Goal: Information Seeking & Learning: Learn about a topic

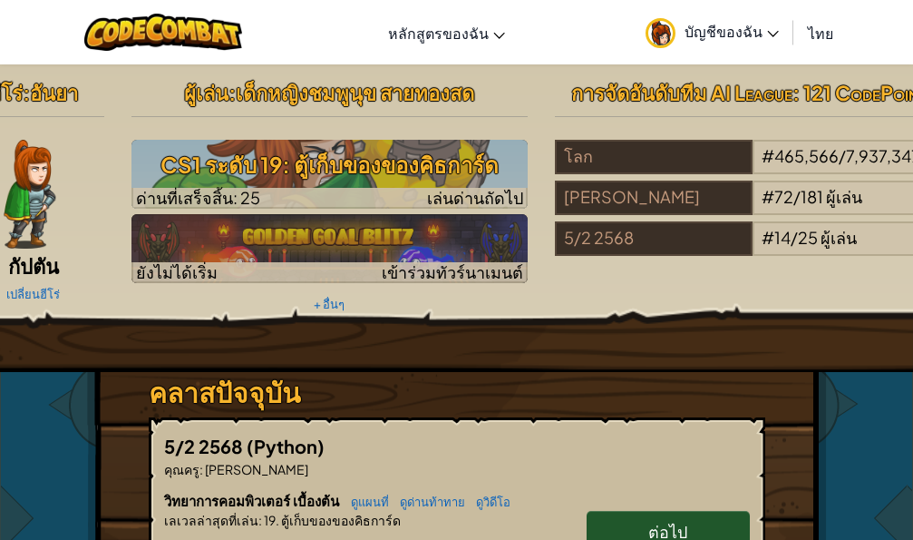
click at [676, 533] on span "ต่อไป" at bounding box center [667, 530] width 39 height 21
click at [677, 517] on link "ต่อไป" at bounding box center [668, 532] width 163 height 42
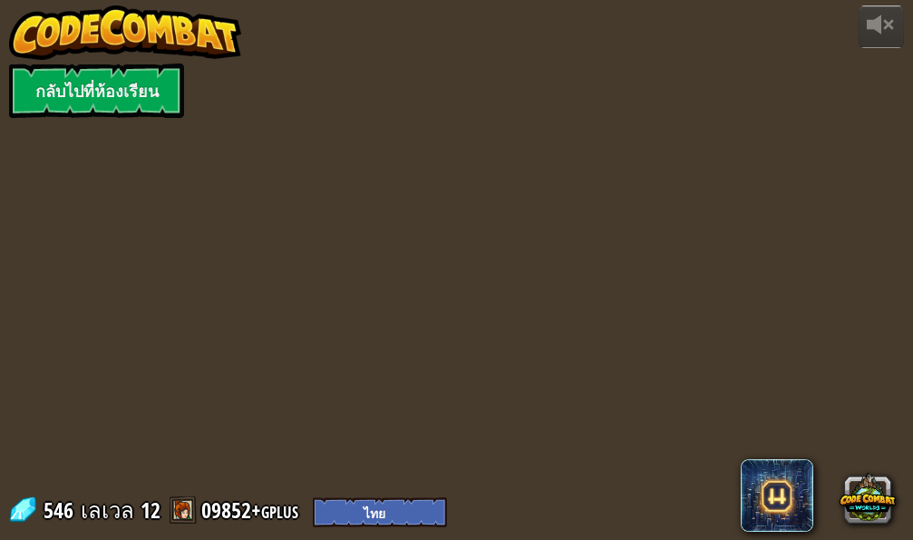
click at [677, 517] on div "powered by กลับไปที่ห้องเรียน 546 เลเวล 12 09852+gplus English (US) English ([G…" at bounding box center [456, 270] width 913 height 540
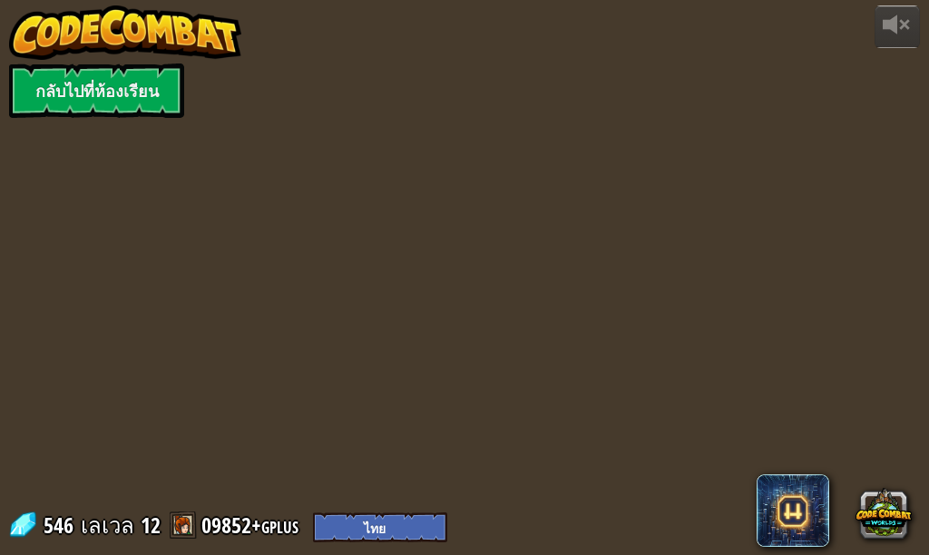
select select "th"
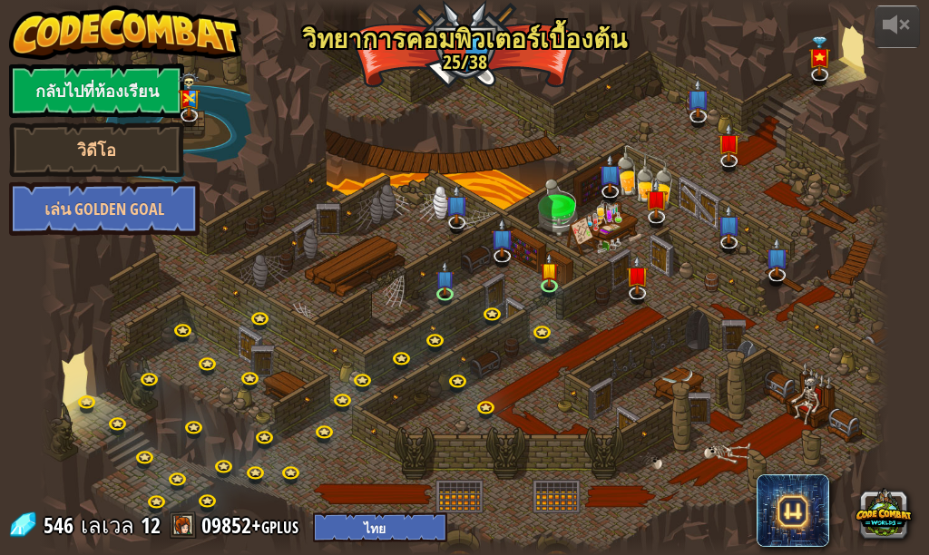
select select "th"
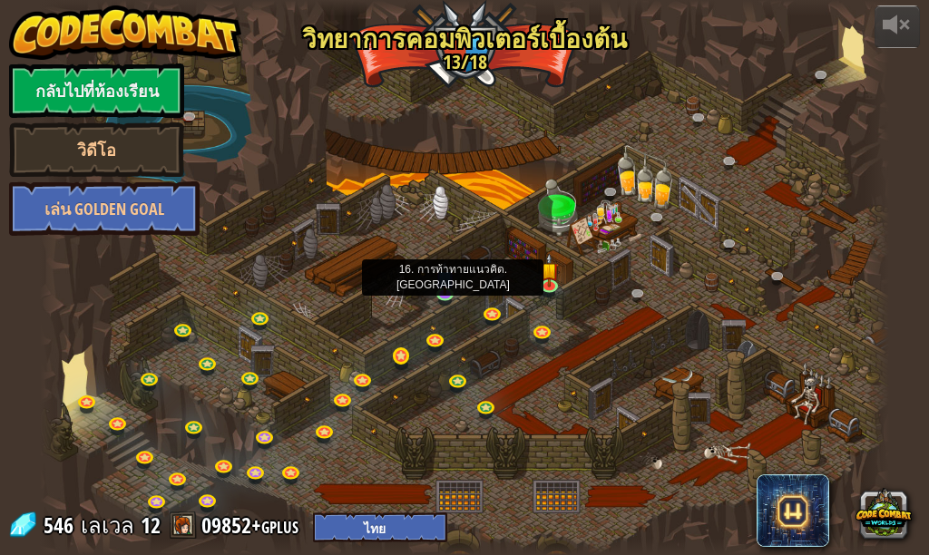
select select "th"
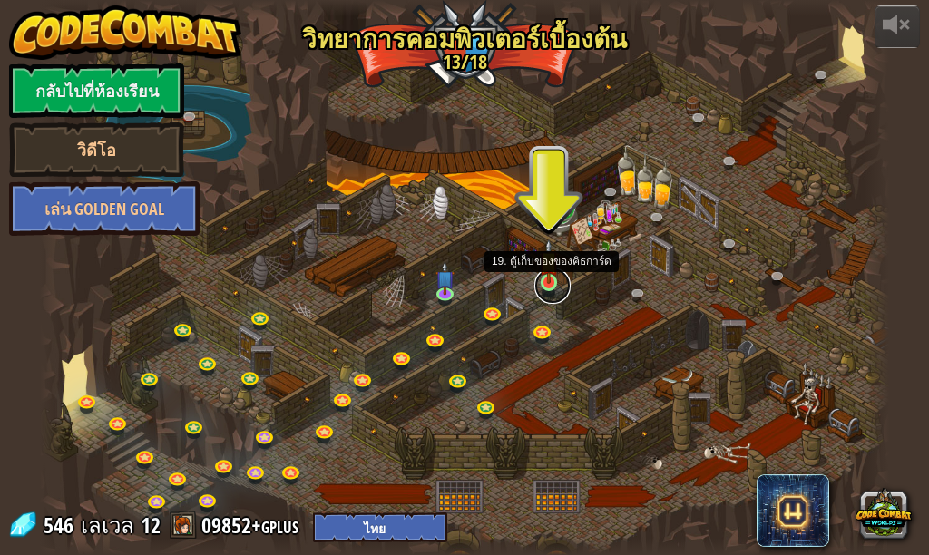
click at [540, 293] on link at bounding box center [552, 286] width 36 height 36
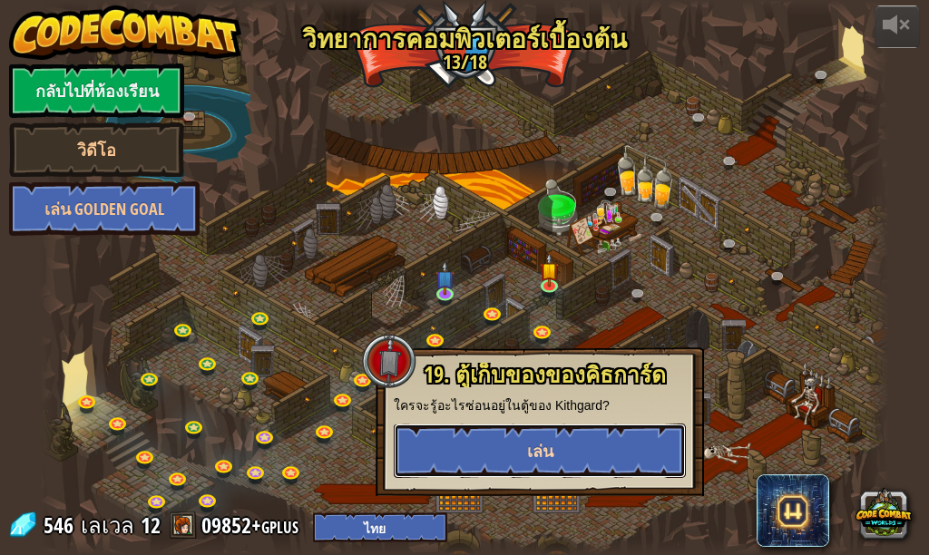
click at [511, 441] on button "เล่น" at bounding box center [540, 450] width 292 height 54
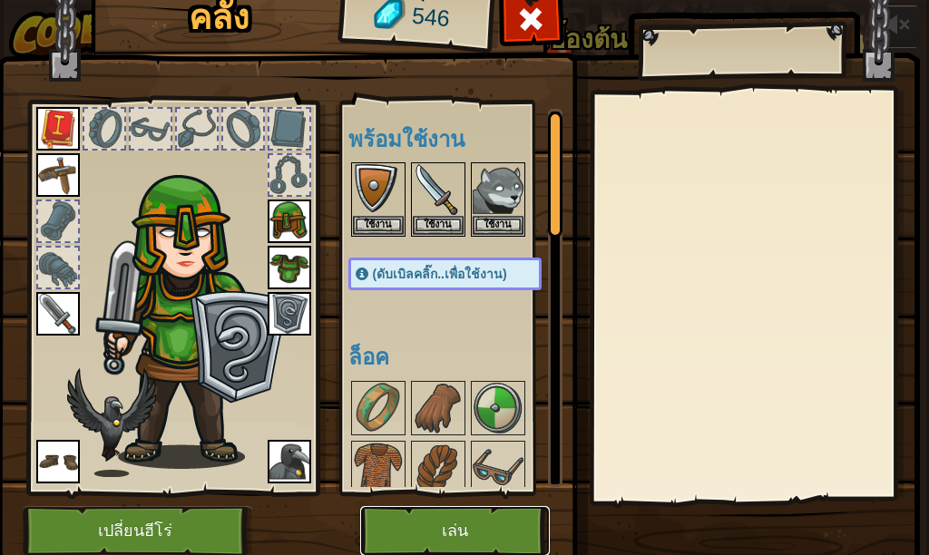
click at [462, 525] on button "เล่น" at bounding box center [455, 531] width 190 height 50
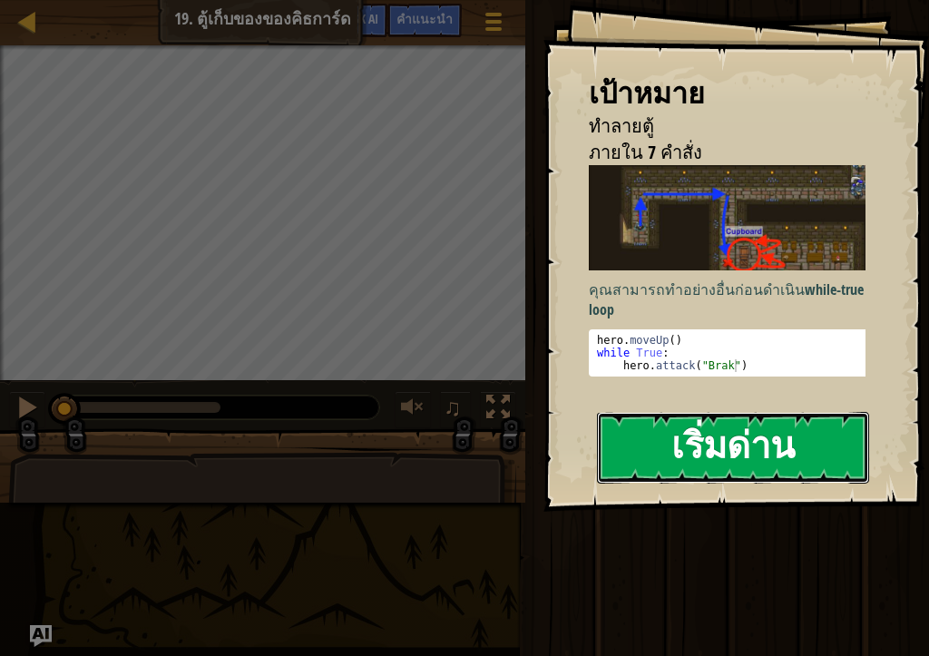
click at [685, 463] on button "เริ่มด่าน" at bounding box center [733, 448] width 272 height 72
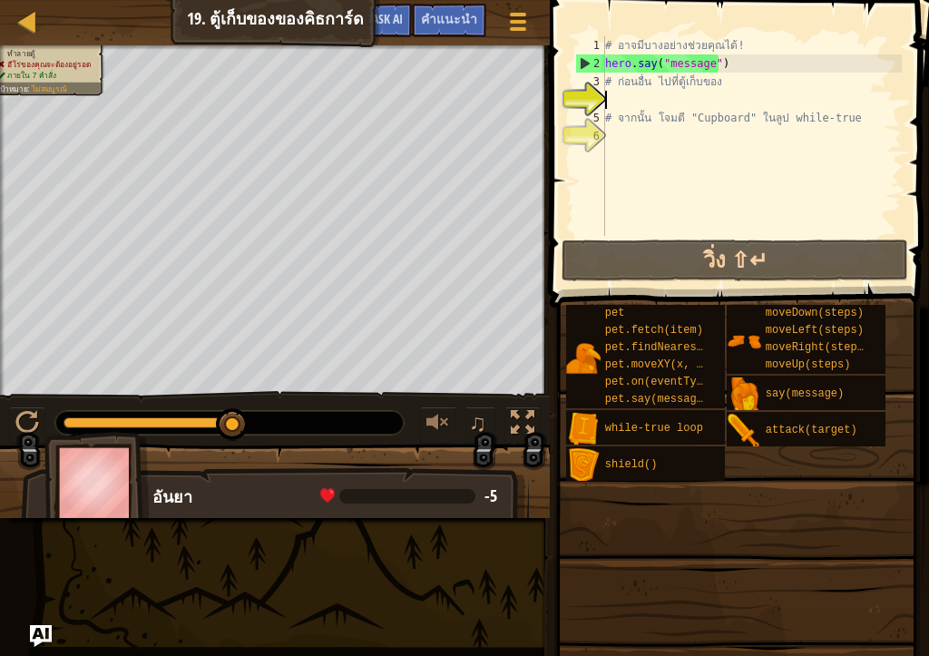
click at [645, 92] on div "# อาจมีบางอย่างช่วยคุณได้! hero . say ( "message" ) # ก่อนอื่น ไปที่ตู้เก็บของ …" at bounding box center [751, 154] width 300 height 236
drag, startPoint x: 238, startPoint y: 405, endPoint x: 51, endPoint y: 404, distance: 187.7
click at [74, 435] on div "ทำลายตู้ ฮีโร่ของคุณจะต้องอยู่รอด ภายใน 7 คำสั่ง เป้าหมาย : ไม่สมบูรณ์ ♫ อันยา …" at bounding box center [464, 281] width 929 height 472
click at [63, 422] on div at bounding box center [229, 423] width 348 height 24
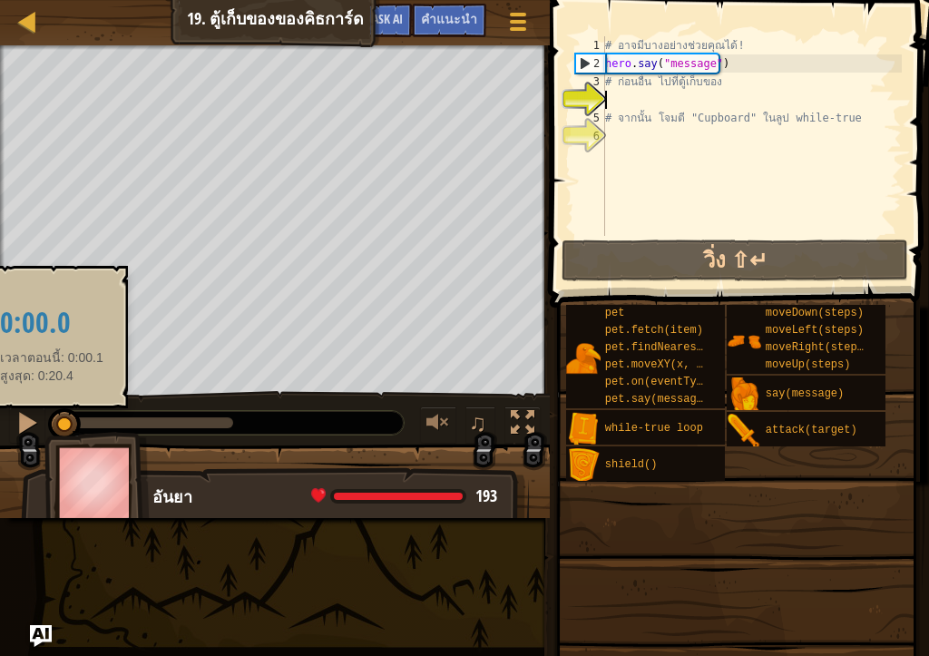
drag, startPoint x: 229, startPoint y: 420, endPoint x: 49, endPoint y: 427, distance: 180.6
click at [49, 427] on div at bounding box center [64, 424] width 33 height 33
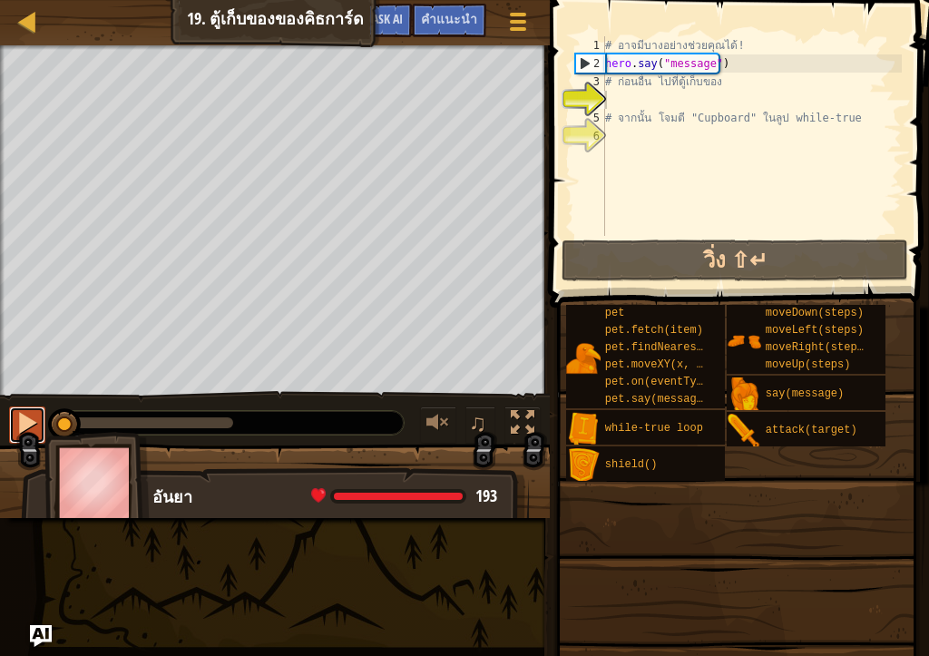
click at [12, 420] on button at bounding box center [27, 424] width 36 height 37
click at [19, 420] on div at bounding box center [27, 423] width 24 height 24
type textarea "h"
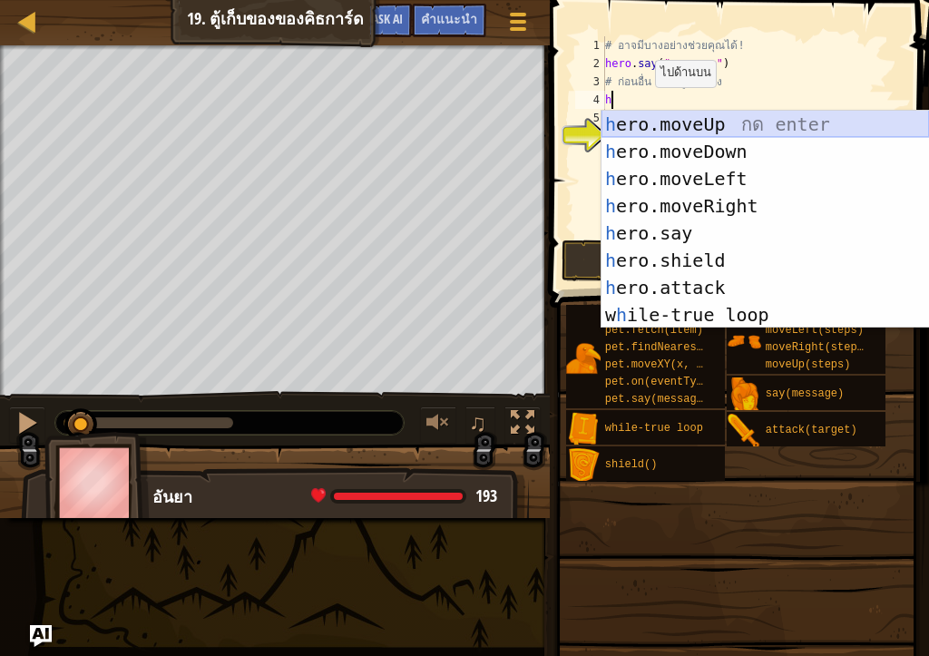
click at [682, 125] on div "h ero.moveUp กด enter h ero.moveDown กด enter h ero.moveLeft กด enter h ero.mov…" at bounding box center [764, 247] width 327 height 272
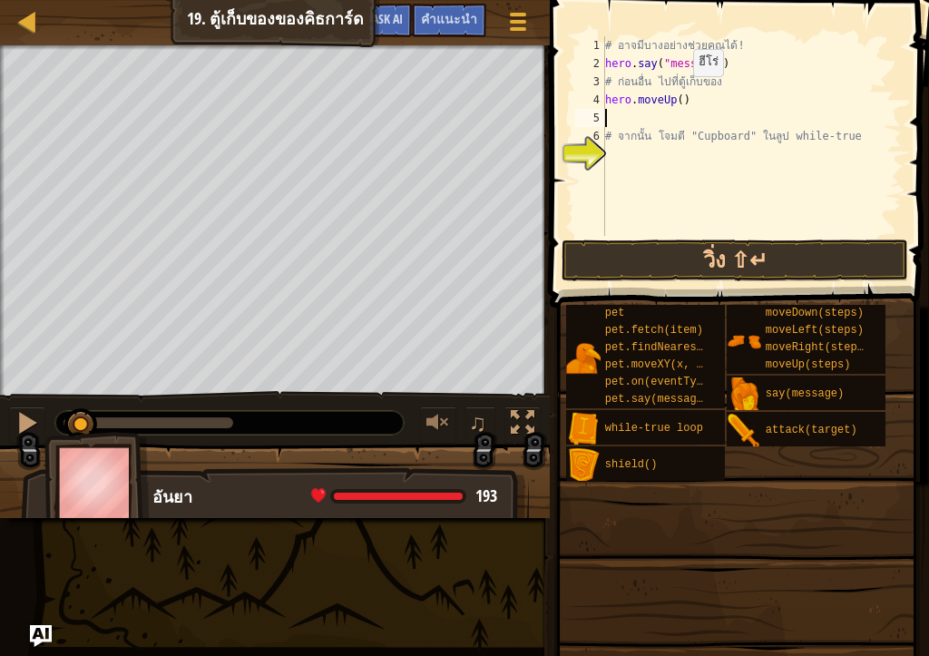
click at [677, 94] on div "# อาจมีบางอย่างช่วยคุณได้! hero . say ( "message" ) # ก่อนอื่น ไปที่ตู้เก็บของ …" at bounding box center [751, 154] width 300 height 236
type textarea "hero.moveUp(1)"
click at [680, 124] on div "# อาจมีบางอย่างช่วยคุณได้! hero . say ( "message" ) # ก่อนอื่น ไปที่ตู้เก็บของ …" at bounding box center [751, 154] width 300 height 236
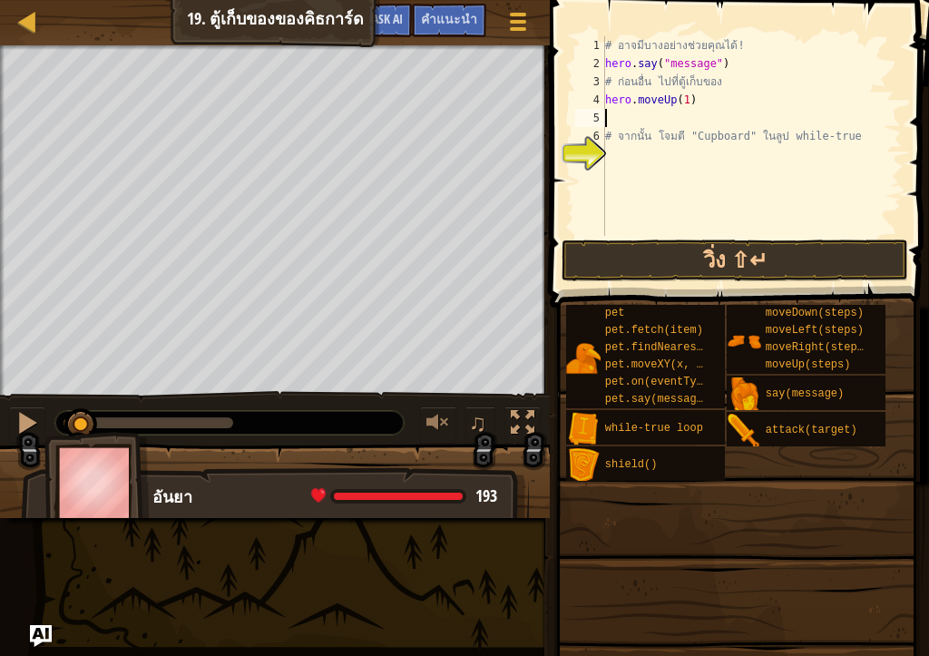
type textarea "h"
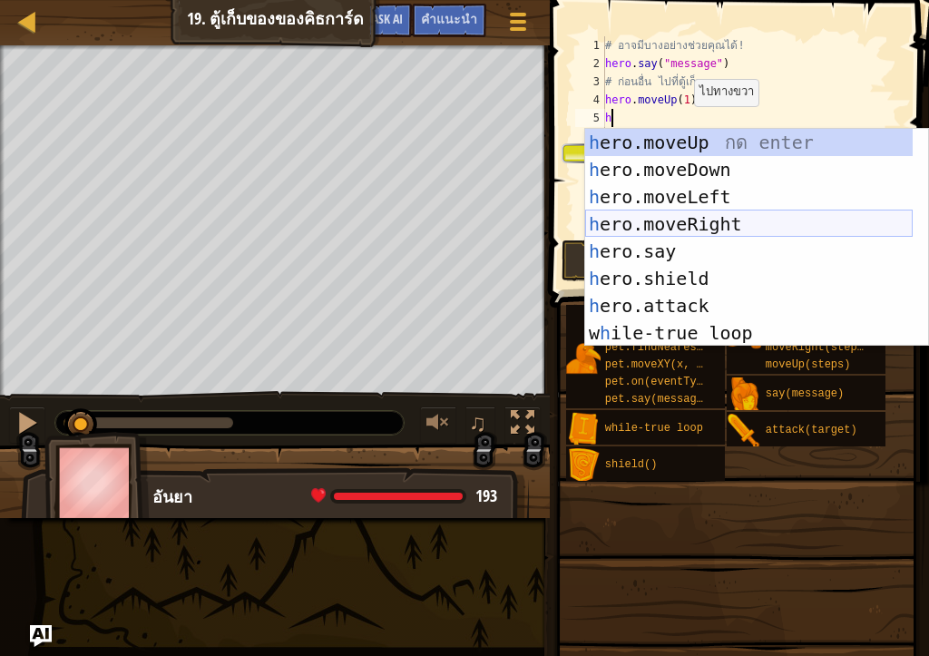
click at [687, 222] on div "h ero.moveUp กด enter h ero.moveDown กด enter h ero.moveLeft กด enter h ero.mov…" at bounding box center [748, 265] width 327 height 272
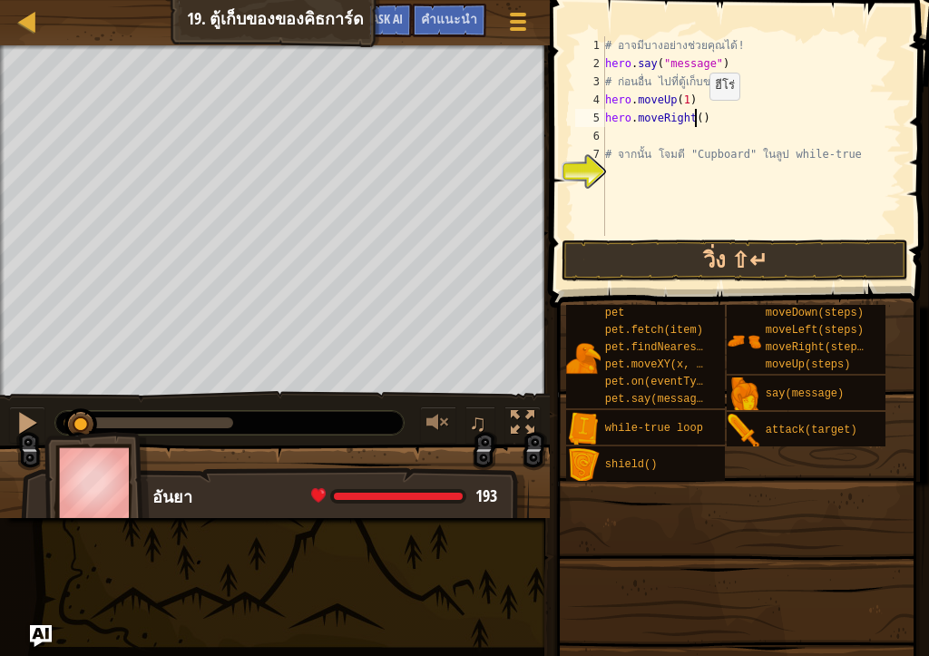
click at [694, 118] on div "# อาจมีบางอย่างช่วยคุณได้! hero . say ( "message" ) # ก่อนอื่น ไปที่ตู้เก็บของ …" at bounding box center [751, 154] width 300 height 236
type textarea "hero.moveRight(2)"
click at [671, 138] on div "# อาจมีบางอย่างช่วยคุณได้! hero . say ( "message" ) # ก่อนอื่น ไปที่ตู้เก็บของ …" at bounding box center [751, 154] width 300 height 236
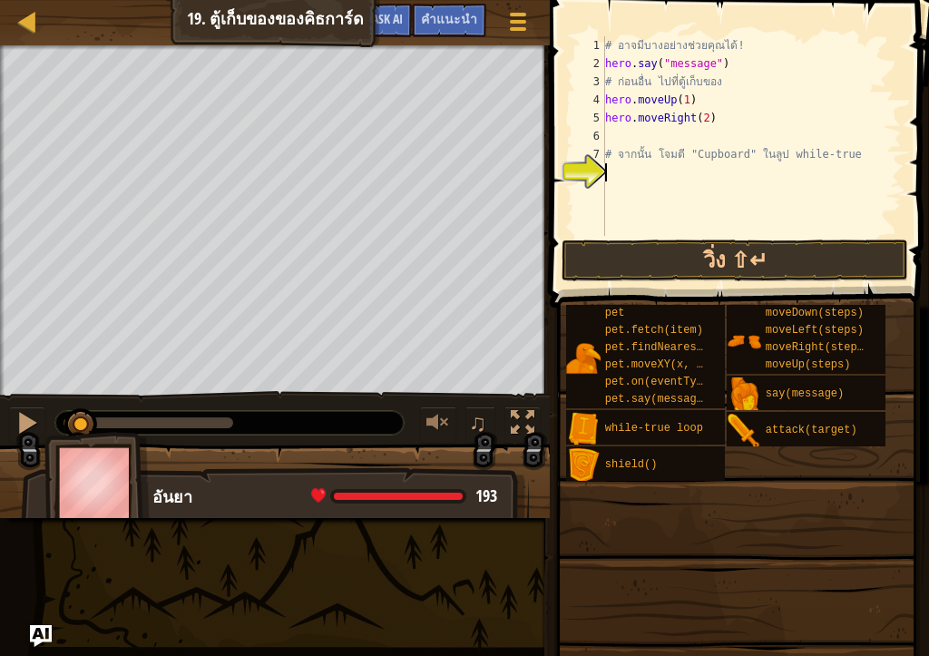
click at [662, 178] on div "# อาจมีบางอย่างช่วยคุณได้! hero . say ( "message" ) # ก่อนอื่น ไปที่ตู้เก็บของ …" at bounding box center [751, 154] width 300 height 236
click at [658, 140] on div "# อาจมีบางอย่างช่วยคุณได้! hero . say ( "message" ) # ก่อนอื่น ไปที่ตู้เก็บของ …" at bounding box center [751, 154] width 300 height 236
type textarea "hero.moveRight(2)"
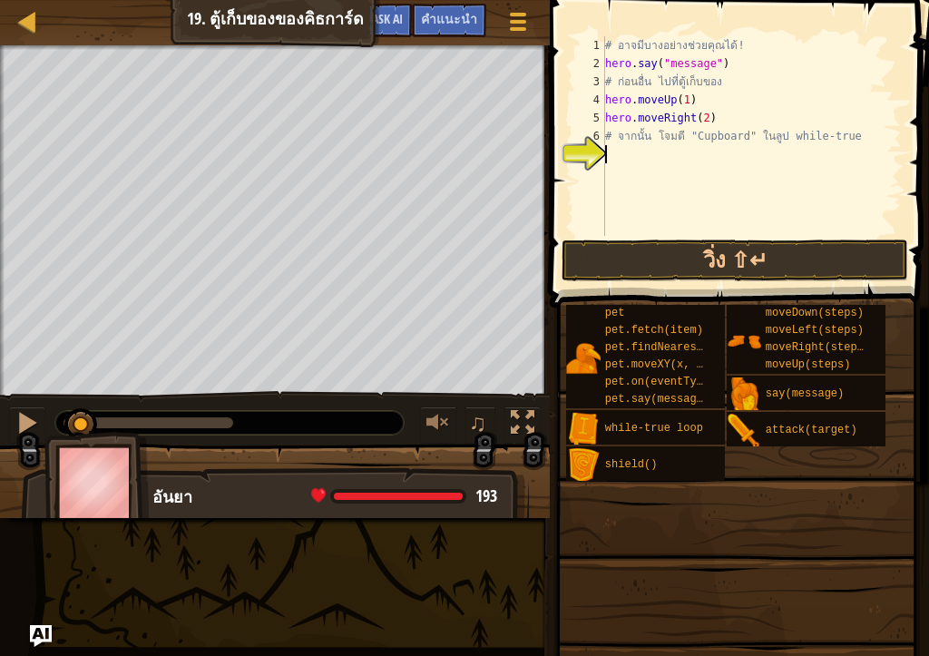
click at [642, 157] on div "# อาจมีบางอย่างช่วยคุณได้! hero . say ( "message" ) # ก่อนอื่น ไปที่ตู้เก็บของ …" at bounding box center [751, 154] width 300 height 236
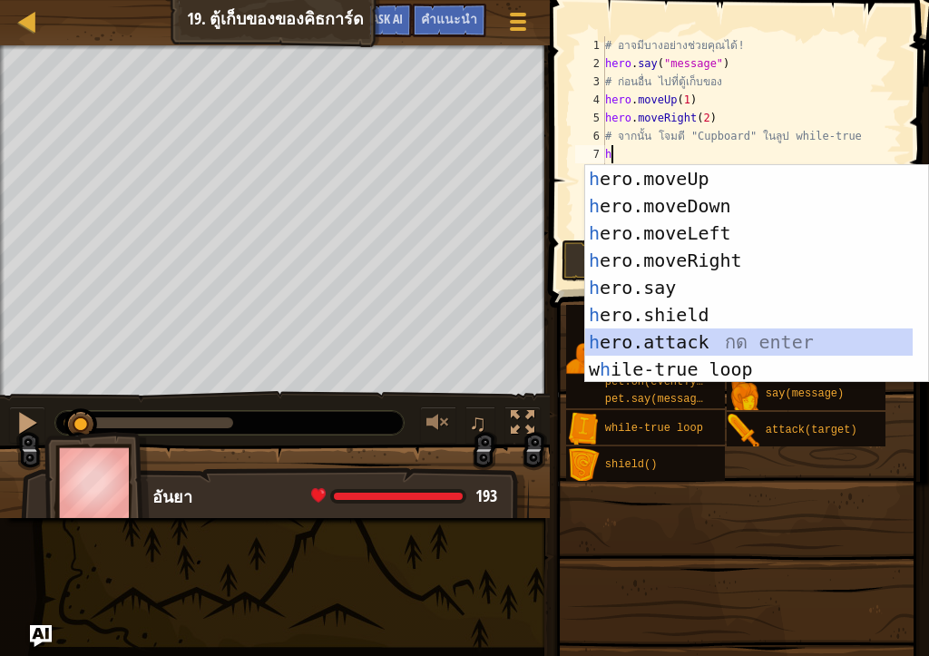
click at [687, 338] on div "h ero.moveUp กด enter h ero.moveDown กด enter h ero.moveLeft กด enter h ero.mov…" at bounding box center [748, 301] width 327 height 272
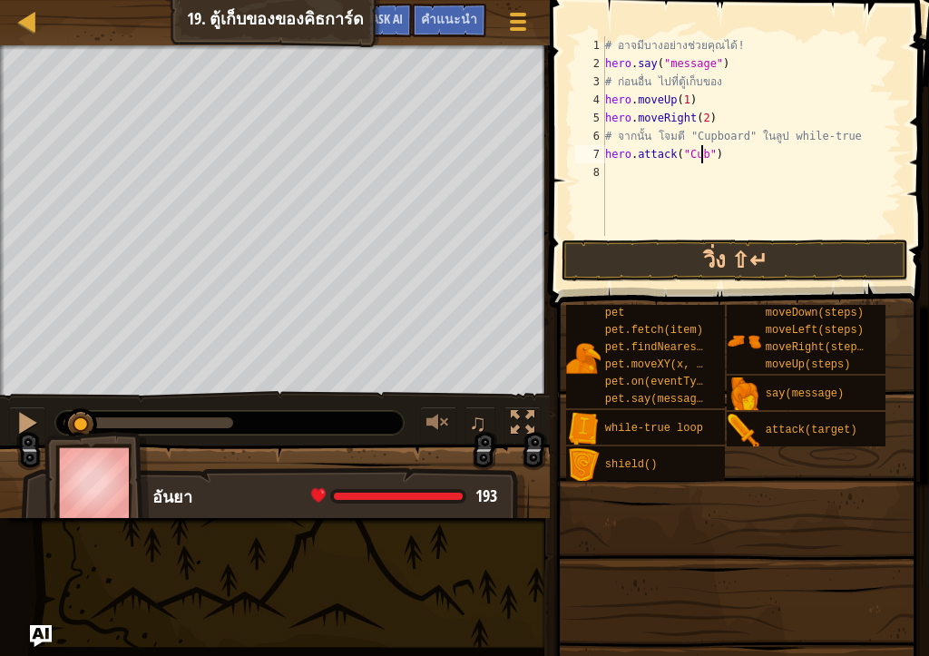
scroll to position [8, 8]
click at [695, 151] on div "# อาจมีบางอย่างช่วยคุณได้! hero . say ( "message" ) # ก่อนอื่น ไปที่ตู้เก็บของ …" at bounding box center [751, 154] width 300 height 236
click at [711, 153] on div "# อาจมีบางอย่างช่วยคุณได้! hero . say ( "message" ) # ก่อนอื่น ไปที่ตู้เก็บของ …" at bounding box center [751, 154] width 300 height 236
click at [749, 143] on div "# อาจมีบางอย่างช่วยคุณได้! hero . say ( "message" ) # ก่อนอื่น ไปที่ตู้เก็บของ …" at bounding box center [751, 154] width 300 height 236
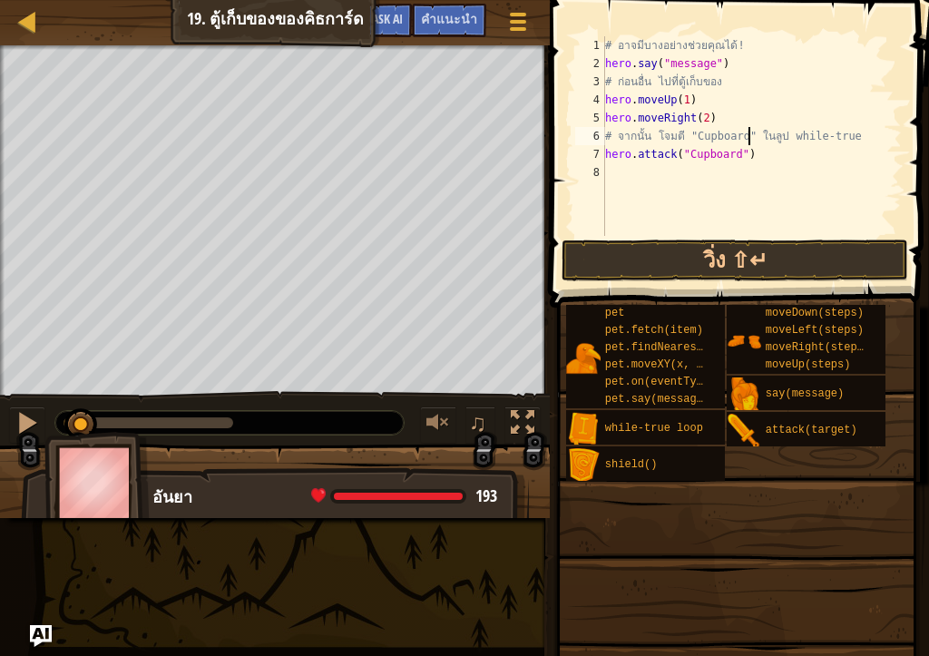
click at [751, 153] on div "# อาจมีบางอย่างช่วยคุณได้! hero . say ( "message" ) # ก่อนอื่น ไปที่ตู้เก็บของ …" at bounding box center [751, 154] width 300 height 236
type textarea "hero.attack("Cupboard")"
click at [731, 261] on button "วิ่ง ⇧↵" at bounding box center [734, 260] width 346 height 42
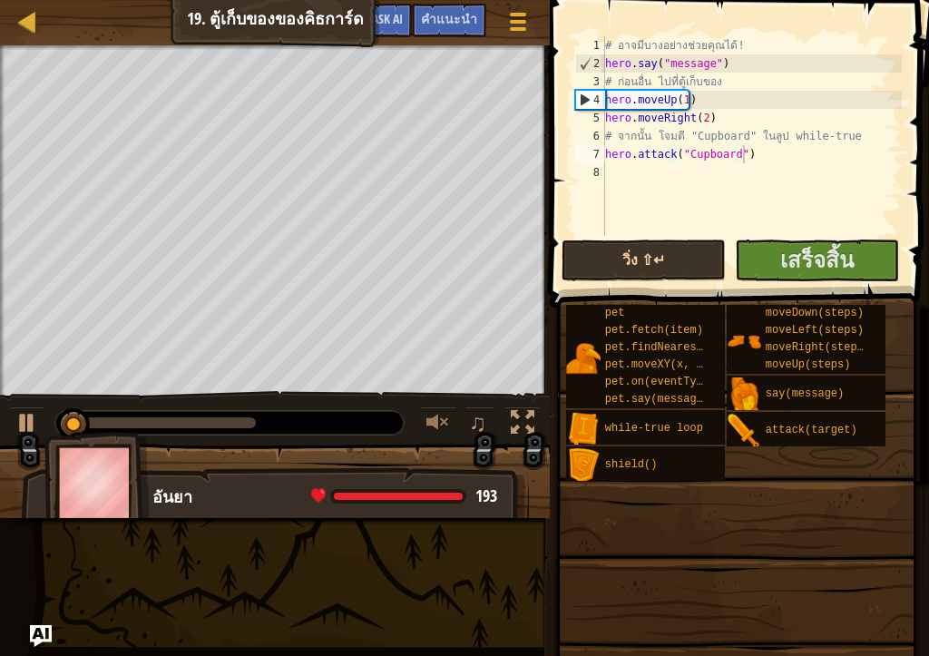
click at [731, 261] on div "วิ่ง ⇧↵ ส่ง เสร็จสิ้น" at bounding box center [734, 260] width 346 height 42
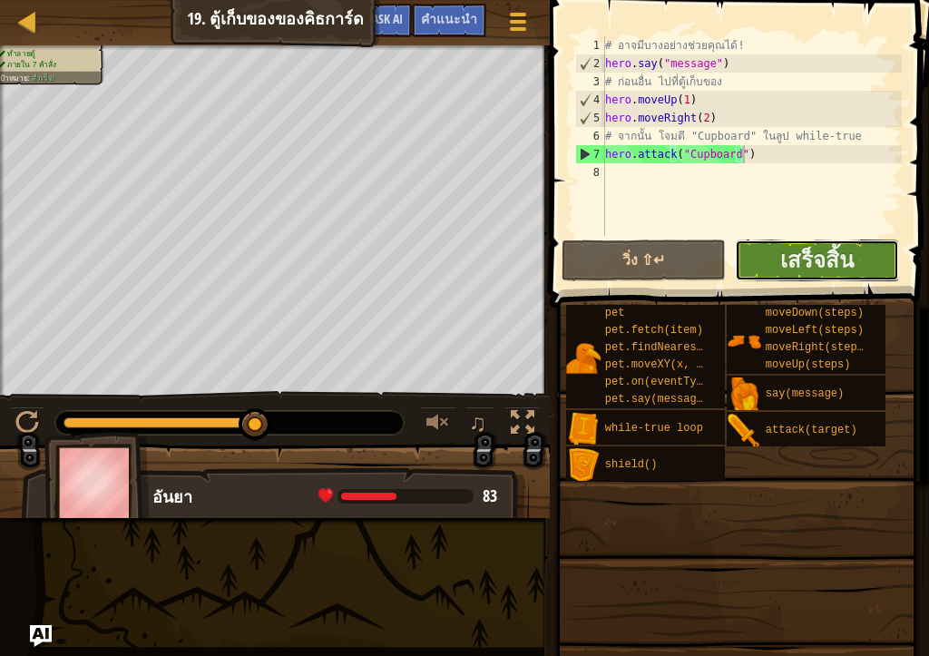
click at [773, 251] on button "เสร็จสิ้น" at bounding box center [816, 260] width 164 height 42
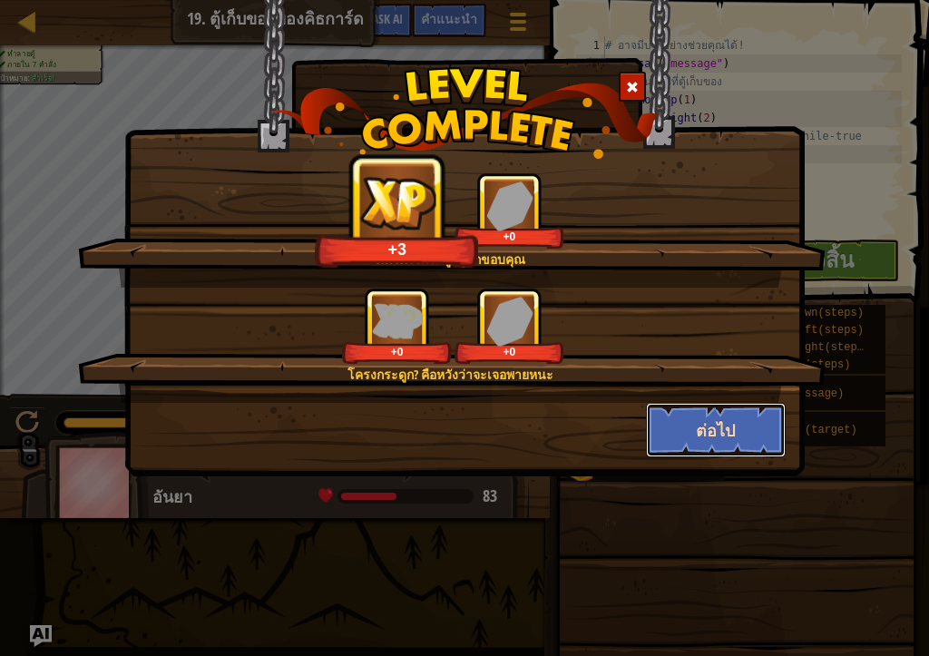
click at [698, 425] on button "ต่อไป" at bounding box center [716, 430] width 141 height 54
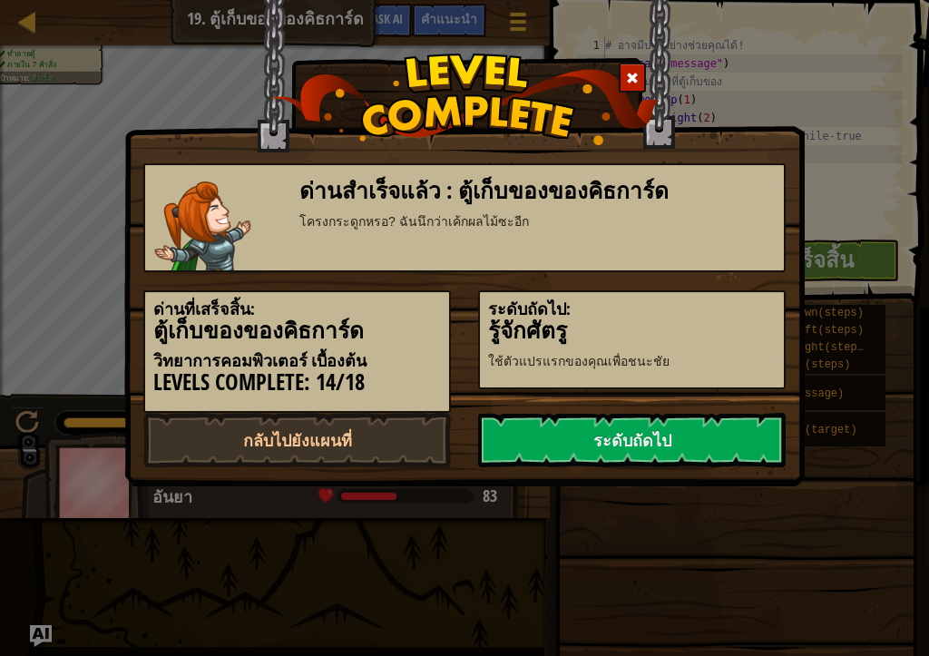
click at [699, 426] on link "ระดับถัดไป" at bounding box center [631, 440] width 307 height 54
click at [688, 437] on link "ระดับถัดไป" at bounding box center [631, 440] width 307 height 54
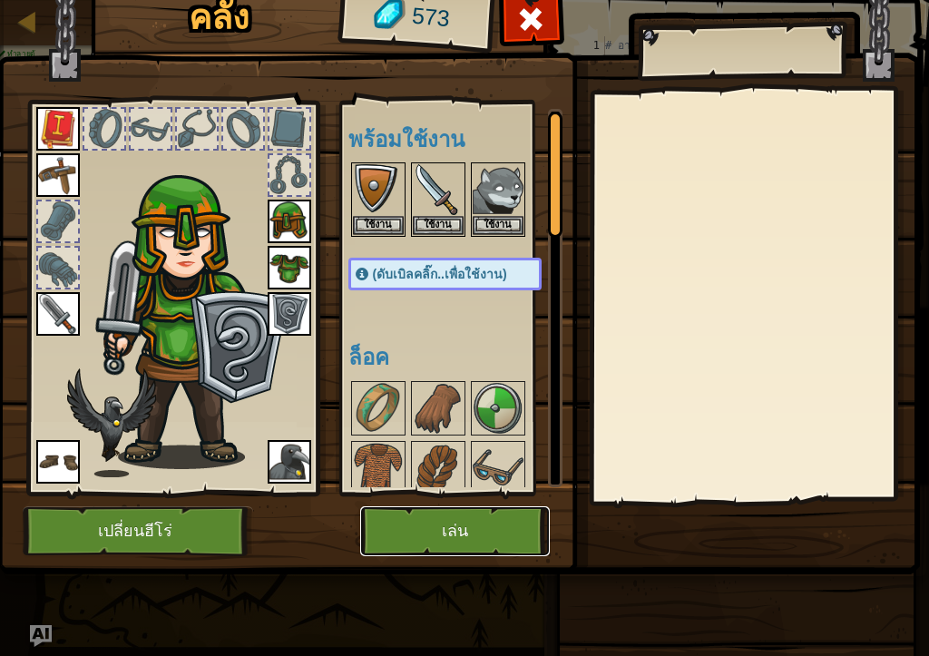
click at [413, 523] on button "เล่น" at bounding box center [455, 531] width 190 height 50
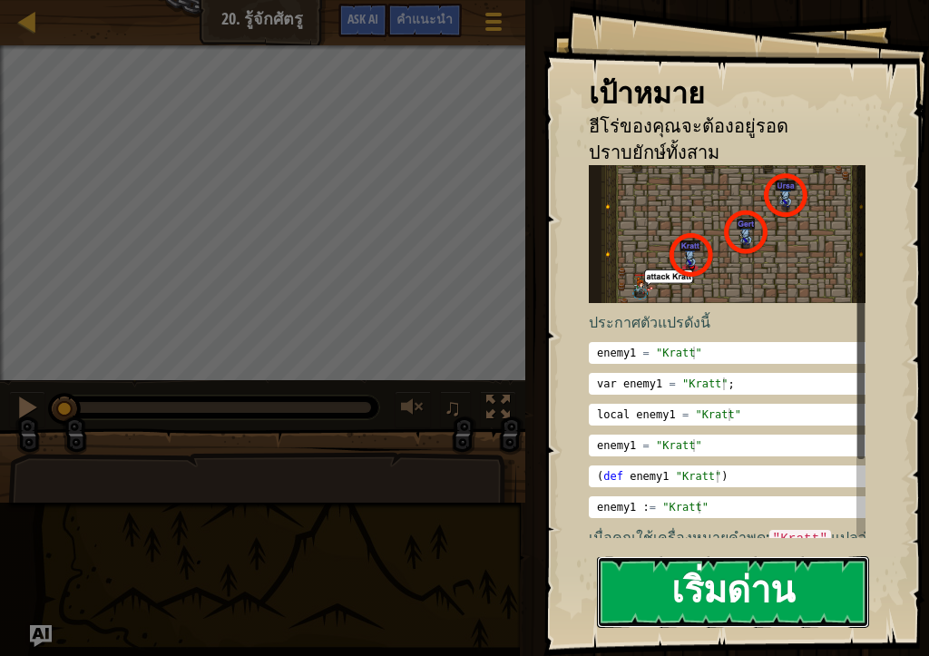
click at [667, 554] on button "เริ่มด่าน" at bounding box center [733, 592] width 272 height 72
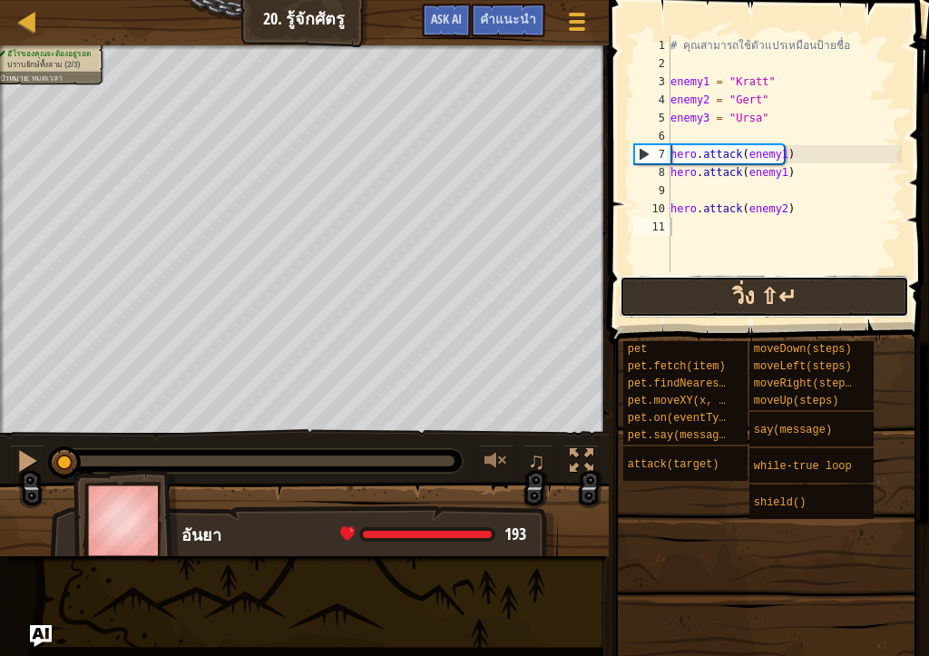
click at [802, 289] on button "วิ่ง ⇧↵" at bounding box center [763, 297] width 289 height 42
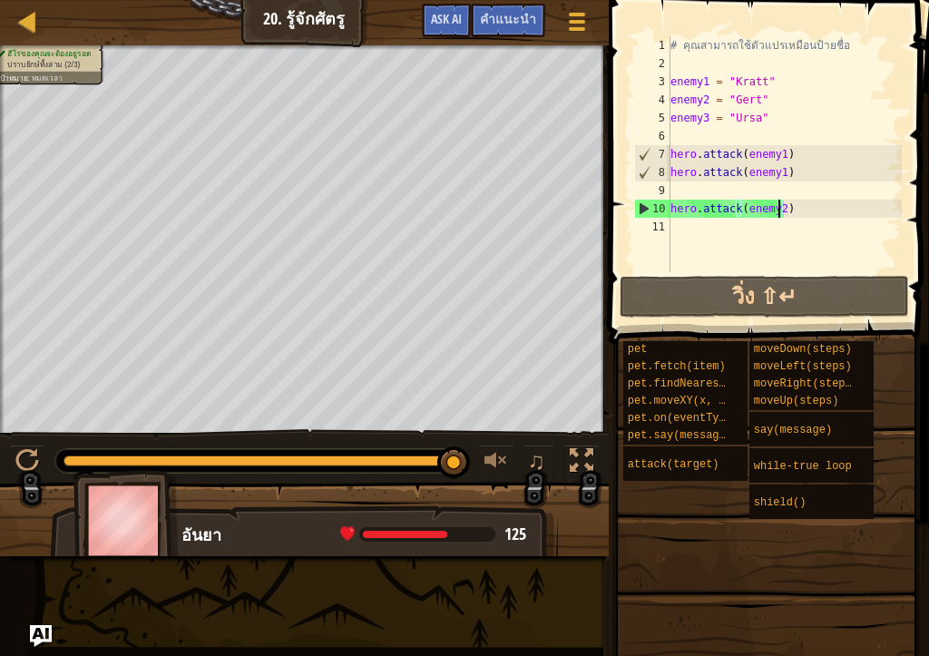
click at [775, 203] on div "# คุณสามารถใช้ตัวแปรเหมือนป้ายชื่อ enemy1 = "[PERSON_NAME]" enemy2 = "Gert" ene…" at bounding box center [783, 172] width 235 height 272
type textarea "hero.attack(enemy2)"
drag, startPoint x: 742, startPoint y: 209, endPoint x: 780, endPoint y: 201, distance: 38.9
click at [780, 201] on div "# คุณสามารถใช้ตัวแปรเหมือนป้ายชื่อ enemy1 = "[PERSON_NAME]" enemy2 = "Gert" ene…" at bounding box center [783, 172] width 235 height 272
click at [780, 201] on div "# คุณสามารถใช้ตัวแปรเหมือนป้ายชื่อ enemy1 = "[PERSON_NAME]" enemy2 = "Gert" ene…" at bounding box center [783, 154] width 235 height 236
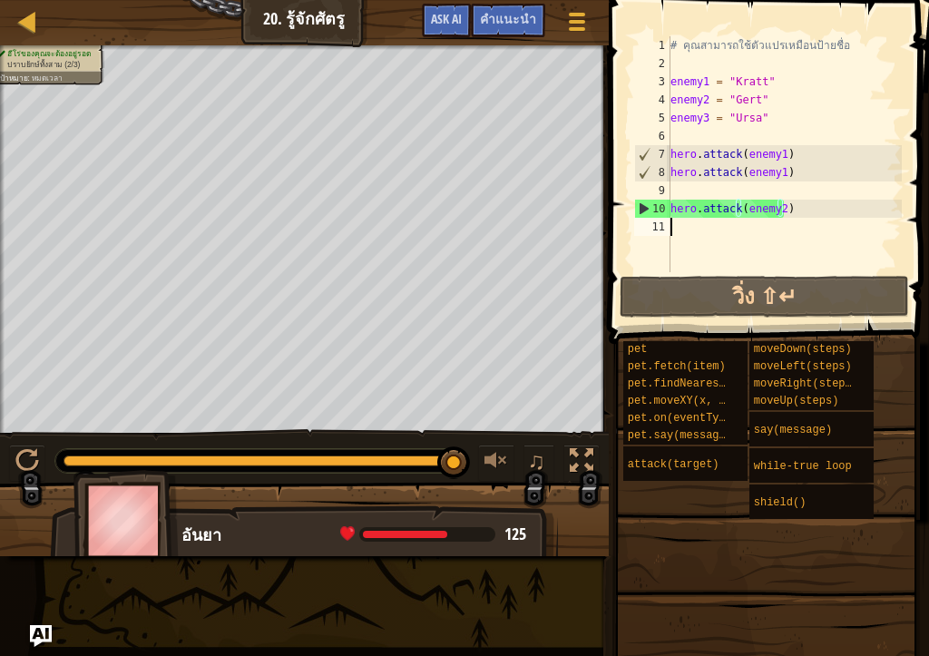
click at [782, 221] on div "# คุณสามารถใช้ตัวแปรเหมือนป้ายชื่อ enemy1 = "[PERSON_NAME]" enemy2 = "Gert" ene…" at bounding box center [783, 172] width 235 height 272
click at [699, 223] on div "# คุณสามารถใช้ตัวแปรเหมือนป้ายชื่อ enemy1 = "[PERSON_NAME]" enemy2 = "Gert" ene…" at bounding box center [783, 172] width 235 height 272
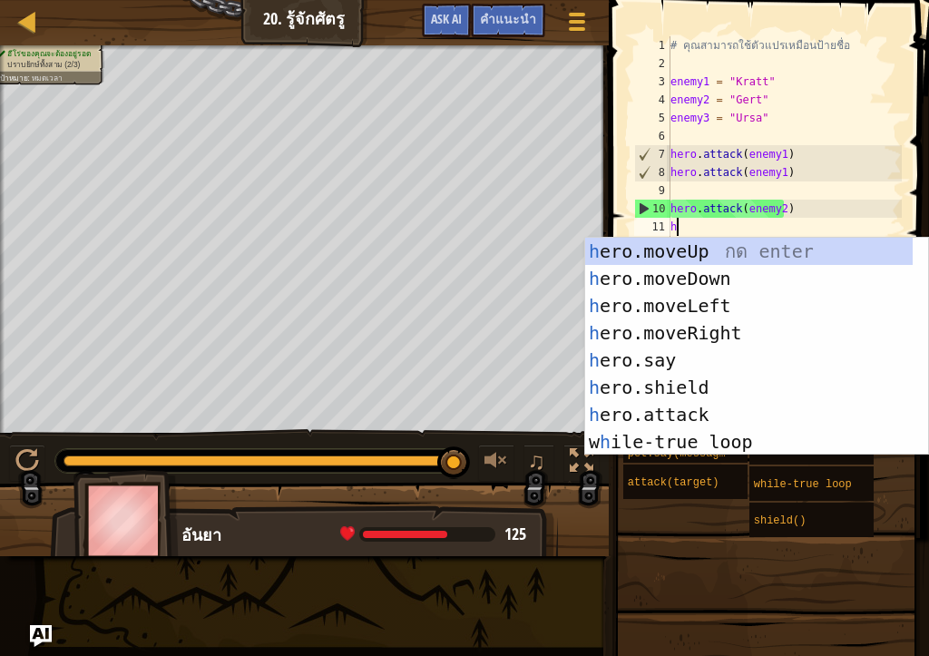
scroll to position [8, 0]
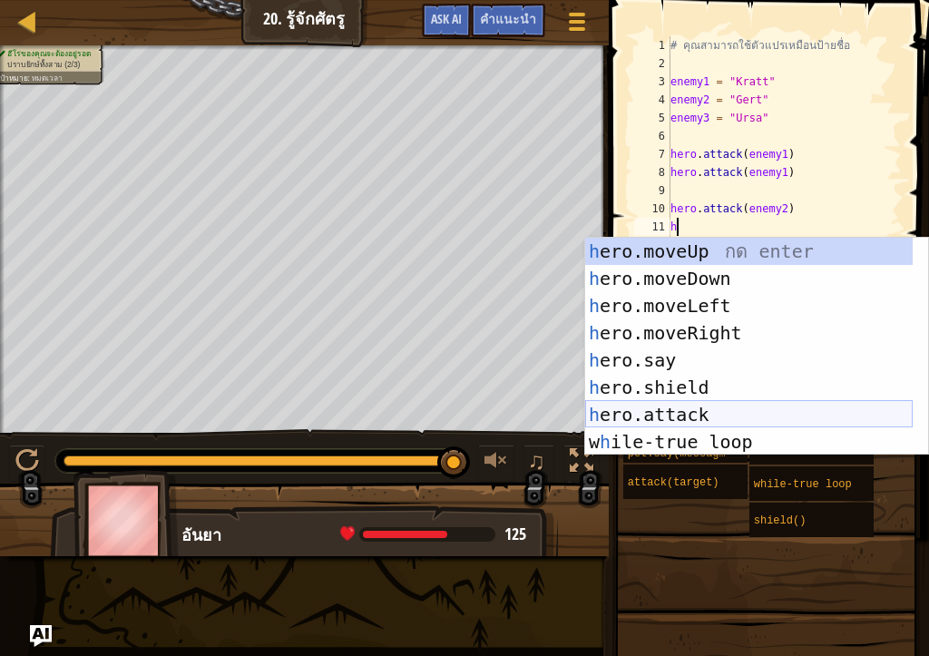
click at [686, 413] on div "h ero.moveUp กด enter h ero.moveDown กด enter h ero.moveLeft กด enter h ero.mov…" at bounding box center [748, 374] width 327 height 272
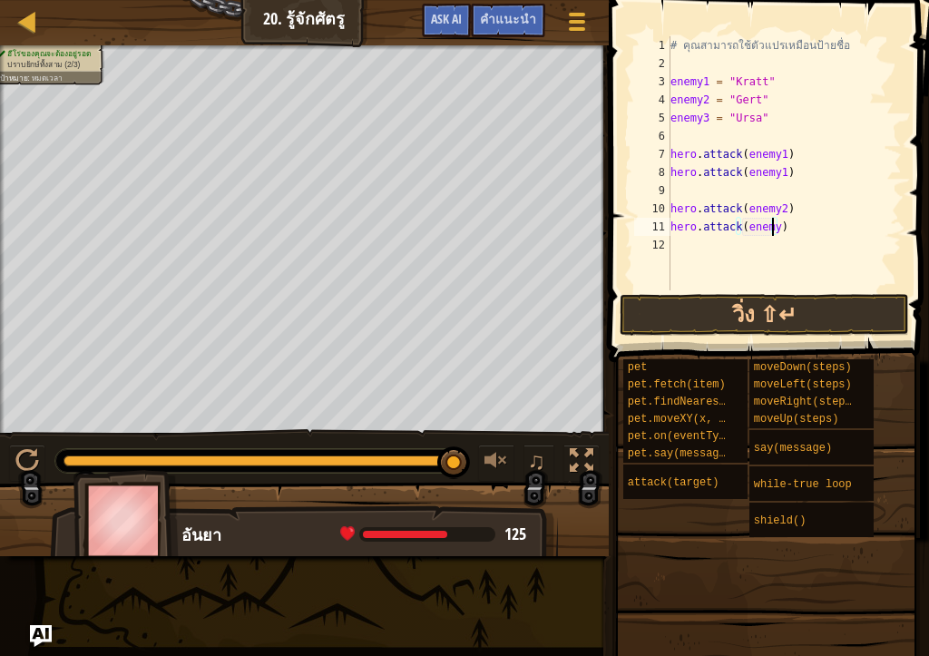
scroll to position [8, 8]
type textarea "hero.attack(enemy3)"
click at [696, 310] on button "วิ่ง ⇧↵" at bounding box center [763, 315] width 289 height 42
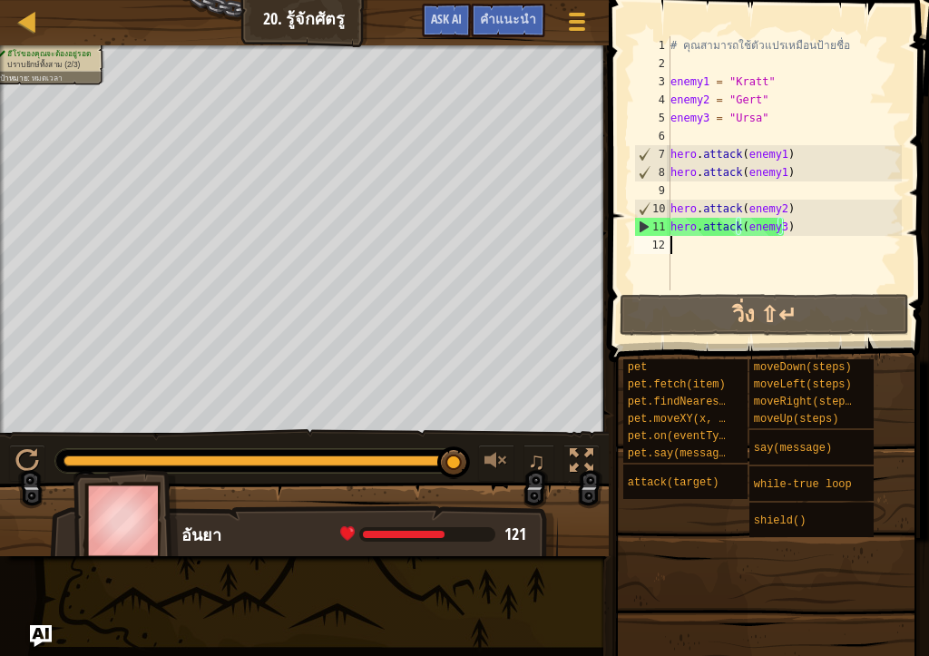
click at [697, 249] on div "# คุณสามารถใช้ตัวแปรเหมือนป้ายชื่อ enemy1 = "[PERSON_NAME]" enemy2 = "Gert" ene…" at bounding box center [783, 181] width 235 height 290
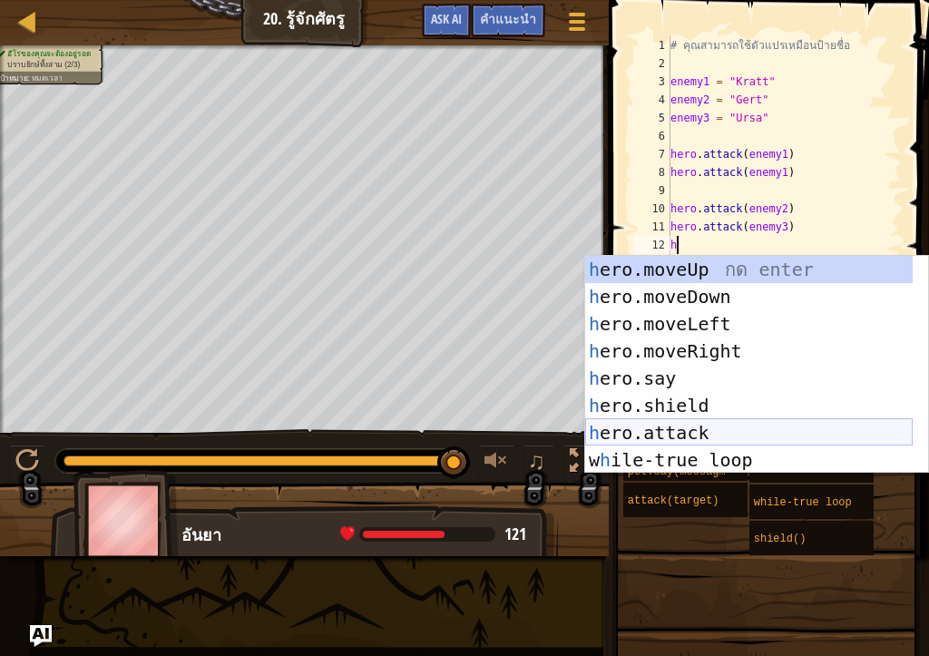
click at [690, 435] on div "h ero.moveUp กด enter h ero.moveDown กด enter h ero.moveLeft กด enter h ero.mov…" at bounding box center [748, 392] width 327 height 272
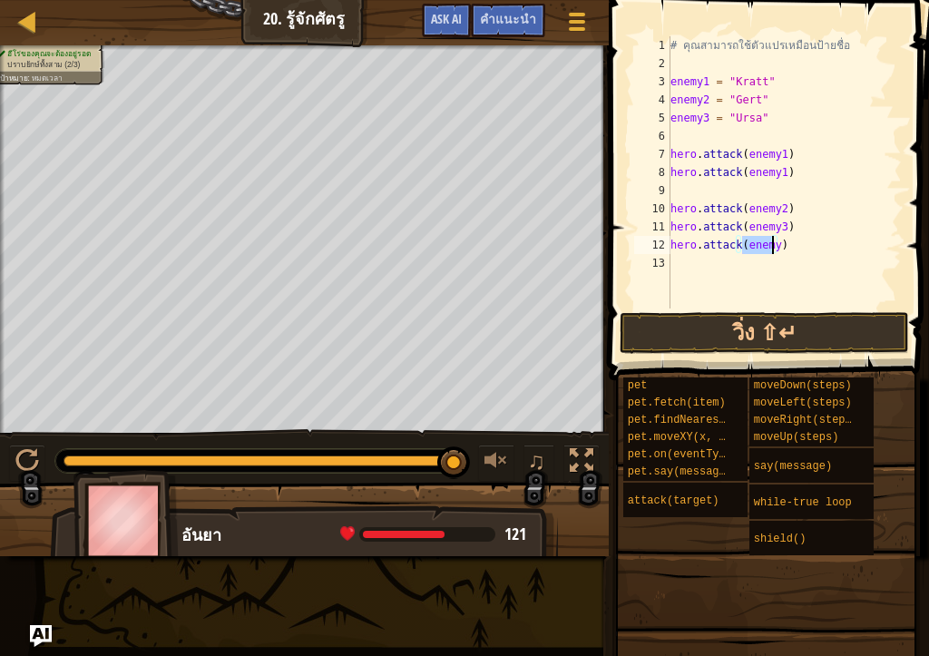
click at [773, 246] on div "# คุณสามารถใช้ตัวแปรเหมือนป้ายชื่อ enemy1 = "[PERSON_NAME]" enemy2 = "Gert" ene…" at bounding box center [783, 172] width 235 height 272
click at [824, 324] on button "วิ่ง ⇧↵" at bounding box center [763, 333] width 289 height 42
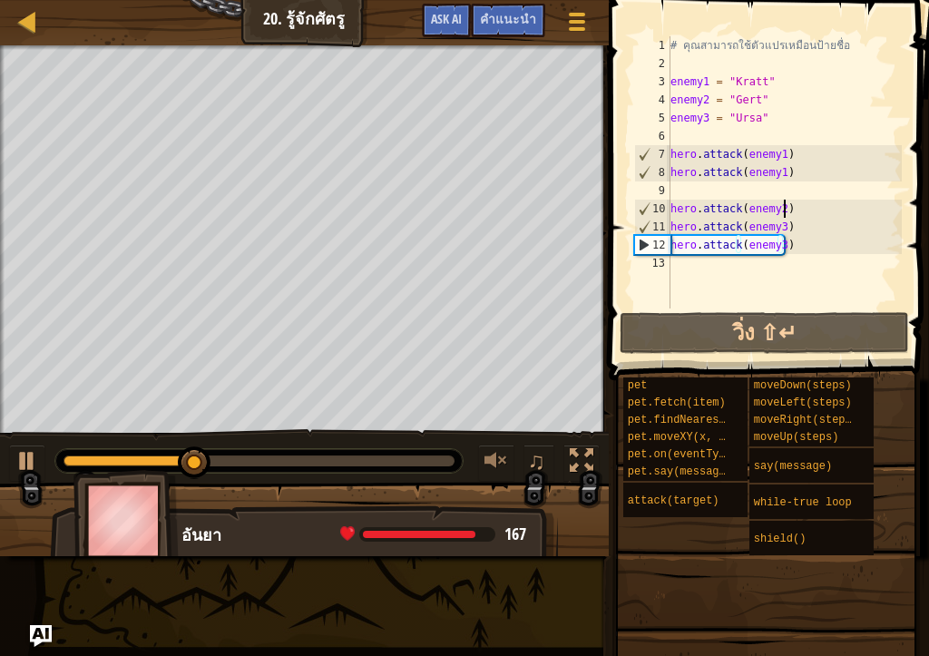
click at [782, 212] on div "# คุณสามารถใช้ตัวแปรเหมือนป้ายชื่อ enemy1 = "[PERSON_NAME]" enemy2 = "Gert" ene…" at bounding box center [783, 190] width 235 height 308
type textarea "hero.attack(enemy2)"
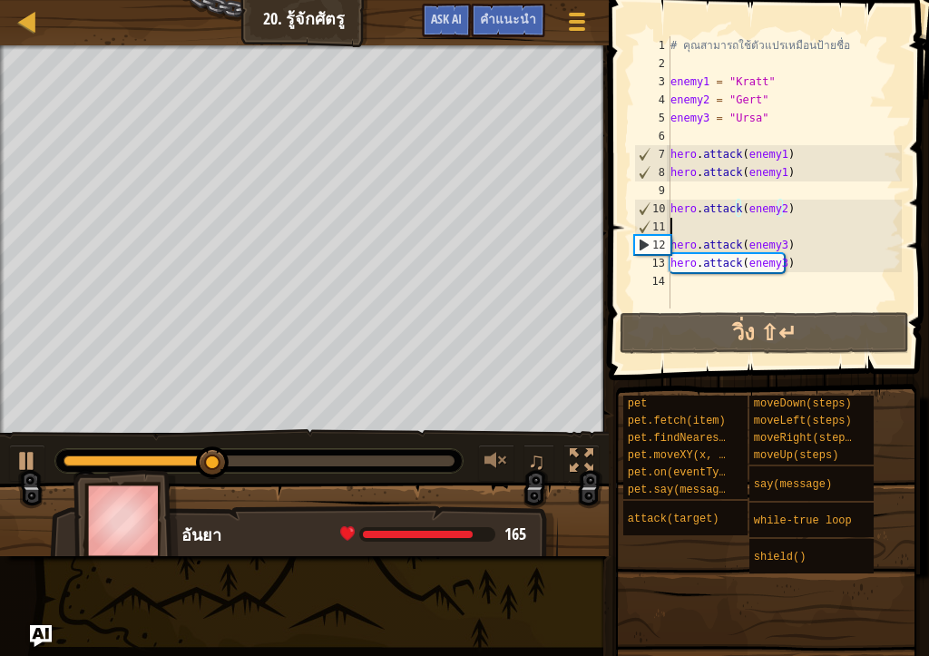
scroll to position [8, 0]
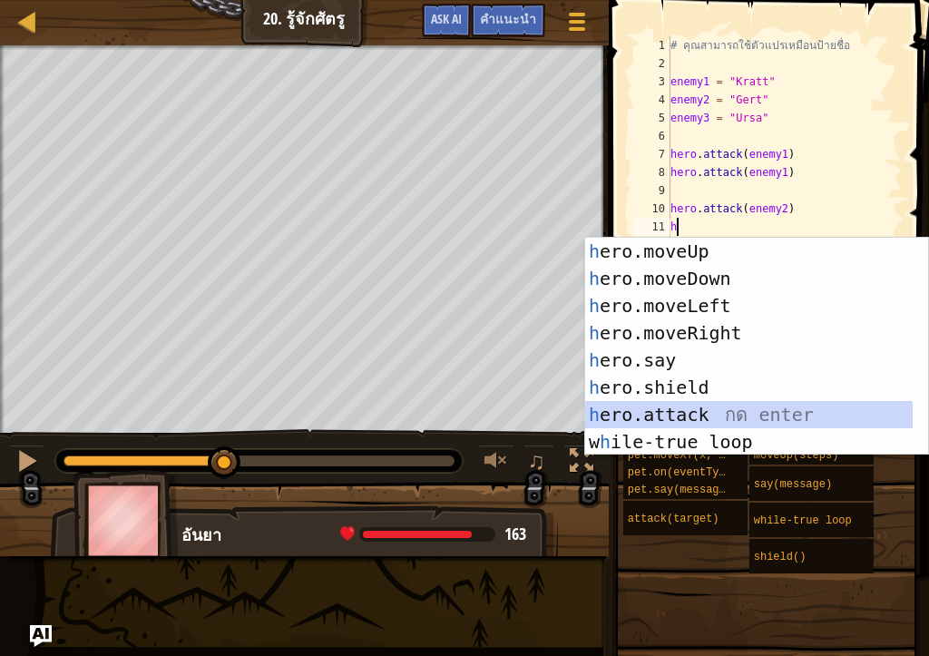
click at [674, 419] on div "h ero.moveUp กด enter h ero.moveDown กด enter h ero.moveLeft กด enter h ero.mov…" at bounding box center [748, 374] width 327 height 272
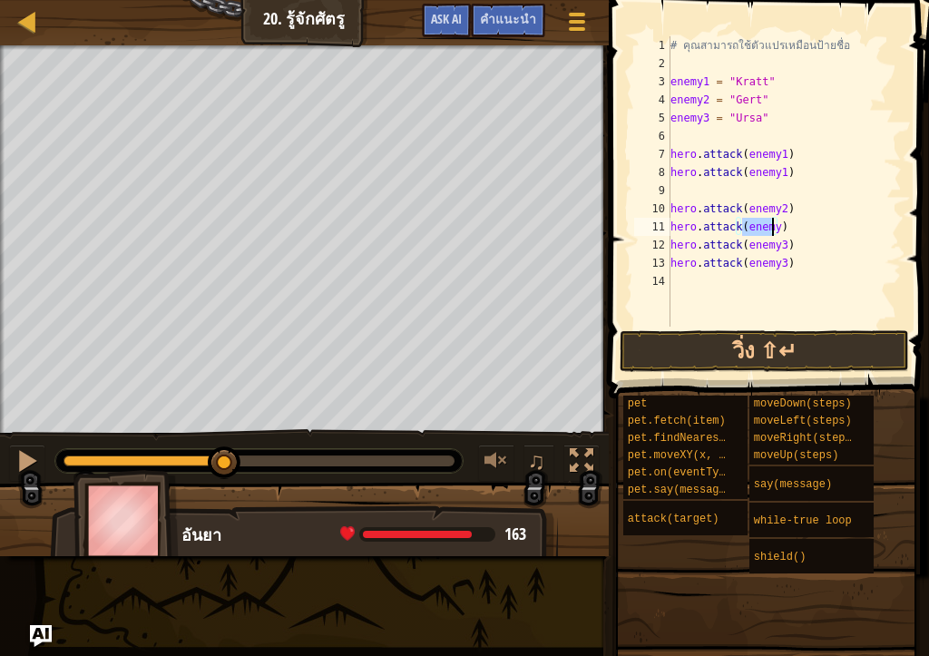
type textarea "hero.attack( )"
drag, startPoint x: 671, startPoint y: 229, endPoint x: 767, endPoint y: 224, distance: 96.2
click at [767, 224] on div "# คุณสามารถใช้ตัวแปรเหมือนป้ายชื่อ enemy1 = "[PERSON_NAME]" enemy2 = "Gert" ene…" at bounding box center [783, 199] width 235 height 326
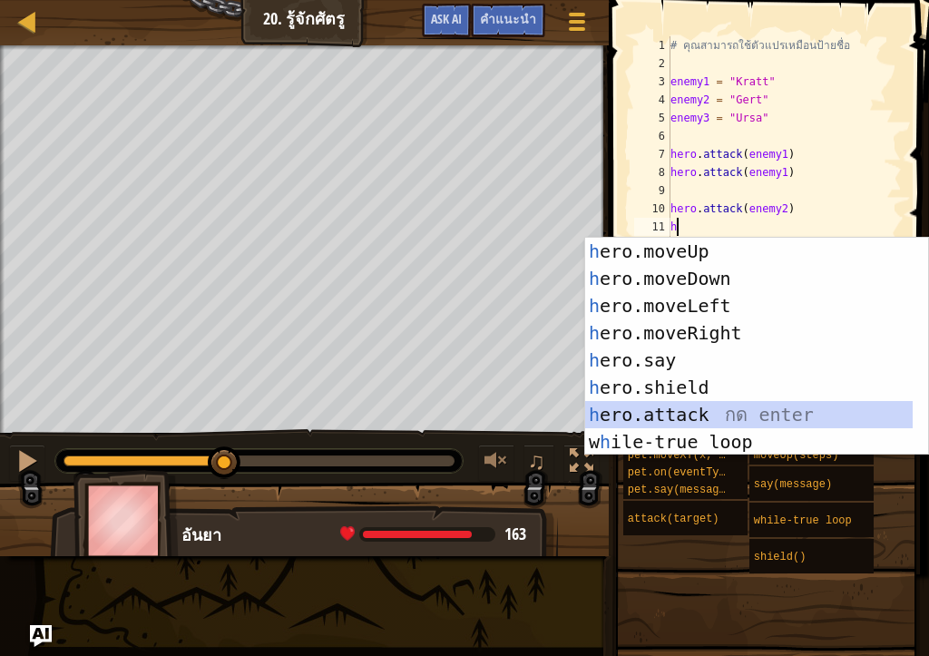
click at [740, 410] on div "h ero.moveUp กด enter h ero.moveDown กด enter h ero.moveLeft กด enter h ero.mov…" at bounding box center [748, 374] width 327 height 272
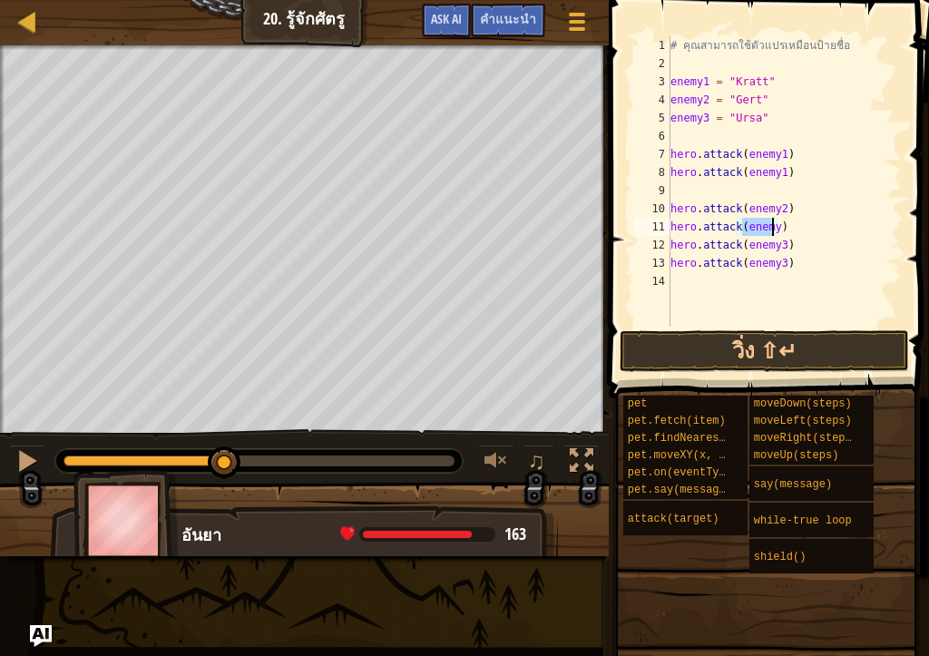
click at [771, 230] on div "# คุณสามารถใช้ตัวแปรเหมือนป้ายชื่อ enemy1 = "[PERSON_NAME]" enemy2 = "Gert" ene…" at bounding box center [783, 181] width 235 height 290
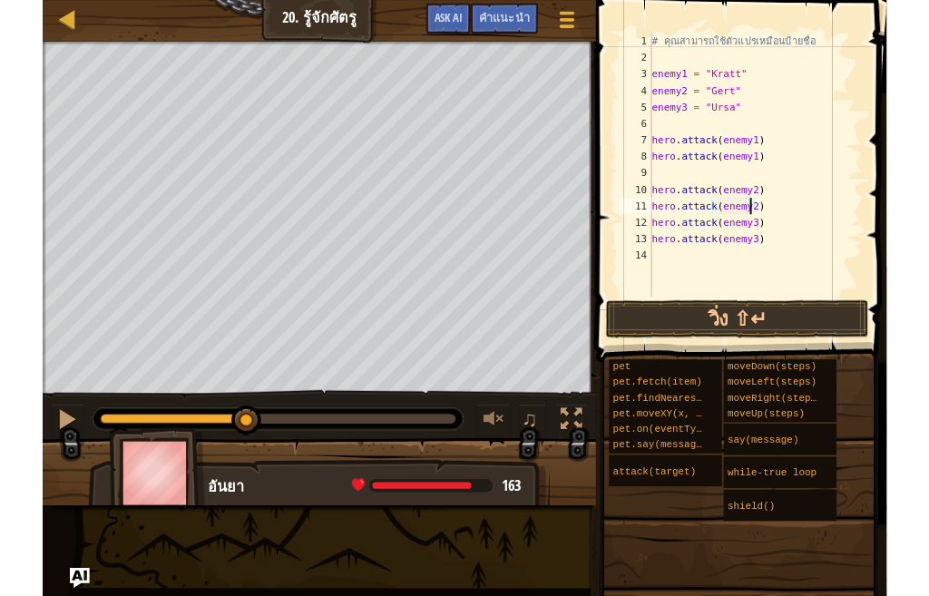
scroll to position [8, 8]
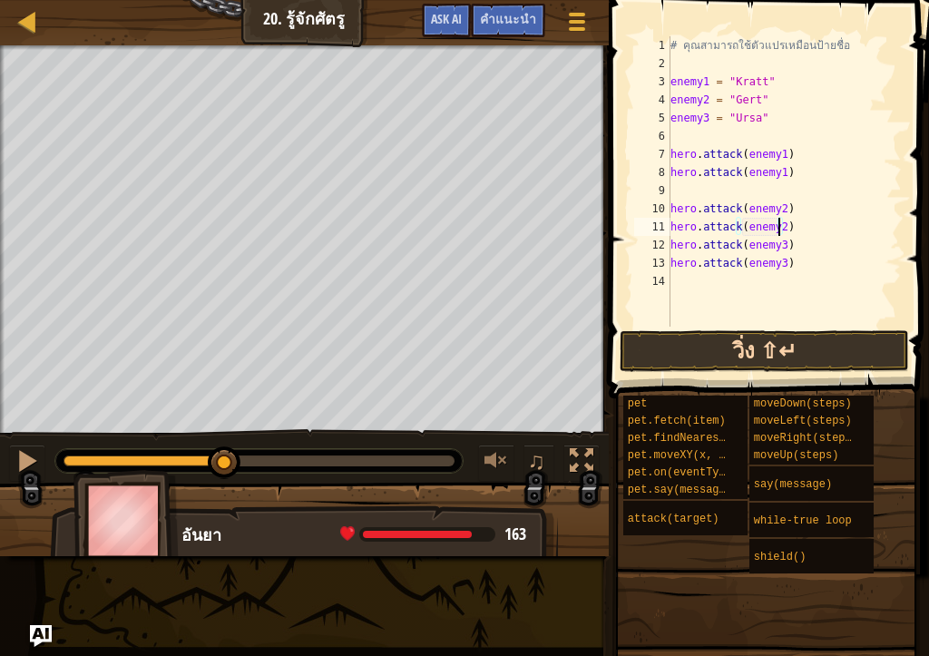
type textarea "hero.attack(enemy2)"
click at [820, 338] on button "วิ่ง ⇧↵" at bounding box center [763, 351] width 289 height 42
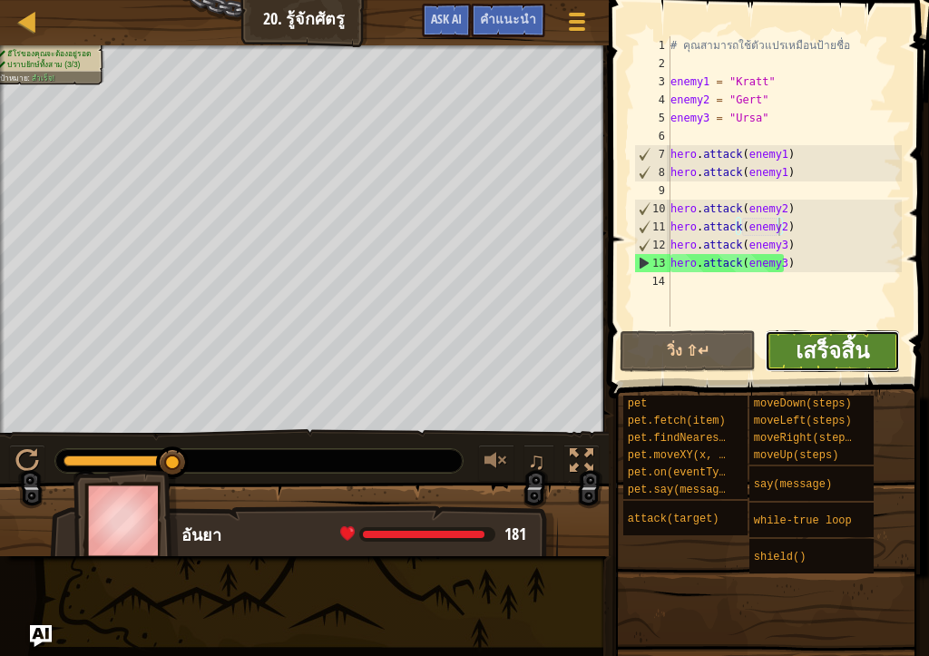
click at [835, 355] on span "เสร็จสิ้น" at bounding box center [831, 350] width 73 height 29
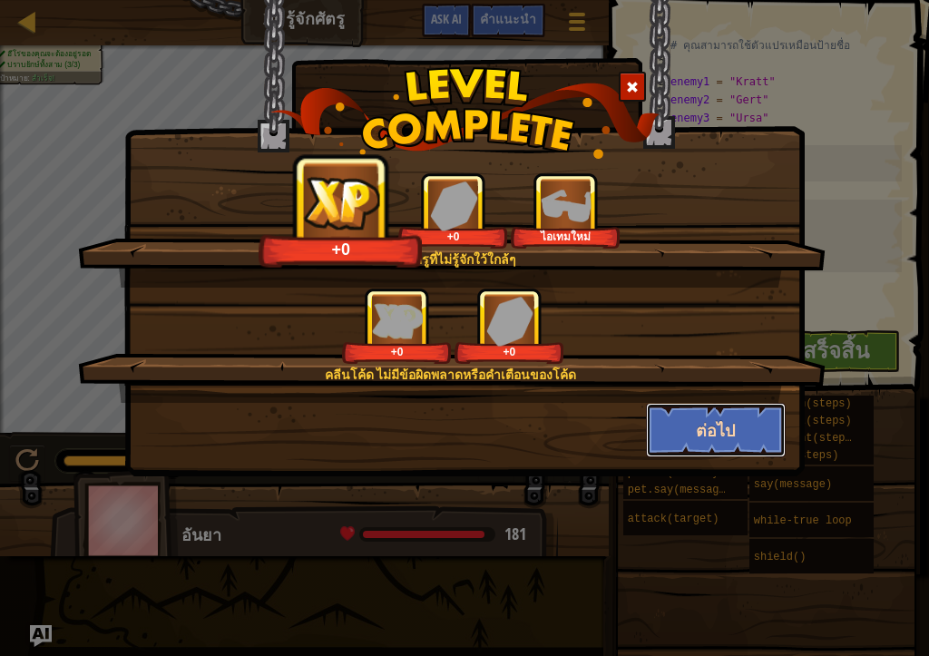
click at [703, 440] on button "ต่อไป" at bounding box center [716, 430] width 141 height 54
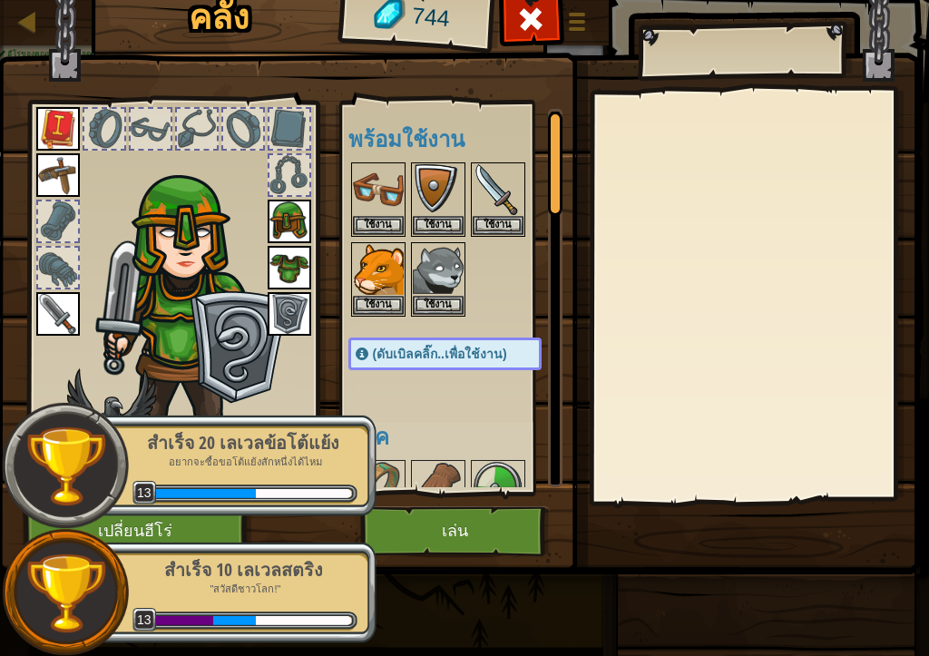
click at [908, 23] on img at bounding box center [458, 245] width 922 height 658
